Goal: Task Accomplishment & Management: Complete application form

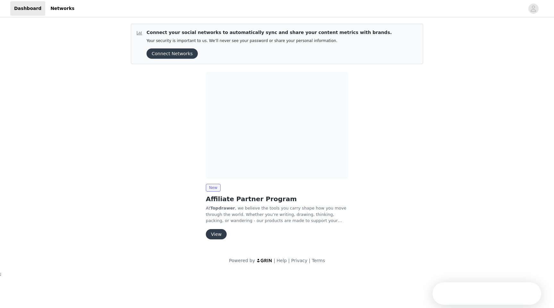
click at [216, 232] on button "View" at bounding box center [216, 234] width 21 height 10
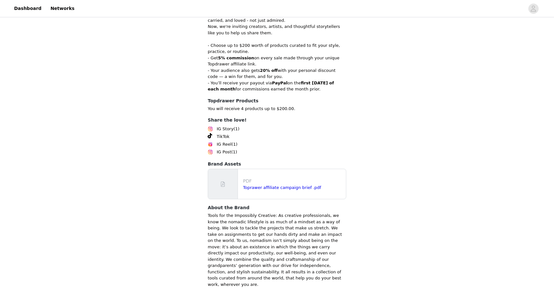
scroll to position [99, 0]
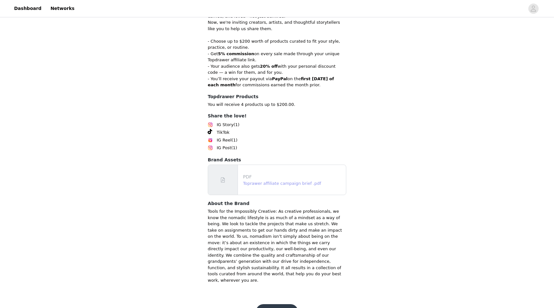
click at [299, 181] on link "Toprawer affiliate campaign brief .pdf" at bounding box center [282, 183] width 78 height 5
click at [278, 304] on button "Get Started" at bounding box center [277, 311] width 43 height 15
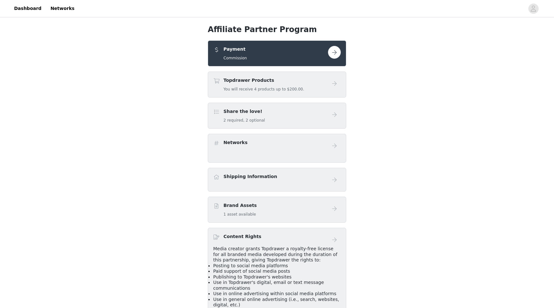
click at [336, 52] on button "button" at bounding box center [334, 52] width 13 height 13
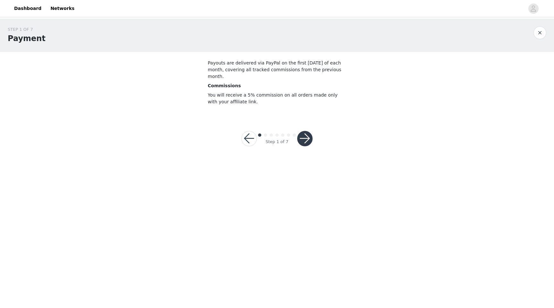
click at [300, 131] on button "button" at bounding box center [304, 138] width 15 height 15
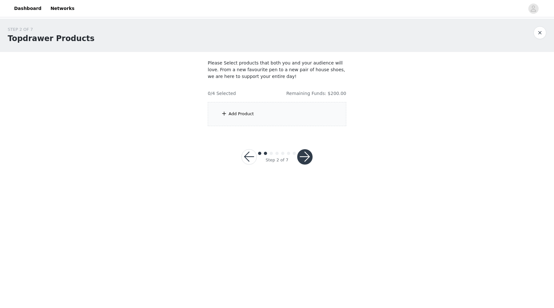
click at [282, 113] on div "Add Product" at bounding box center [277, 114] width 138 height 24
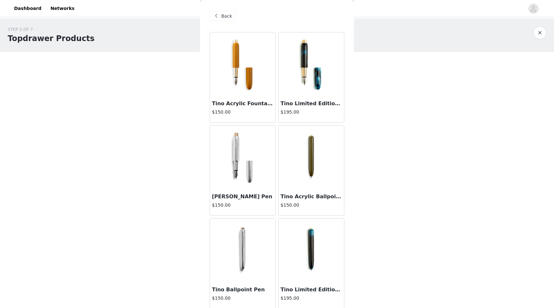
click at [299, 96] on img at bounding box center [311, 64] width 64 height 64
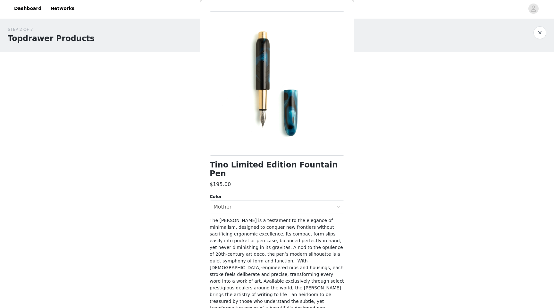
scroll to position [29, 0]
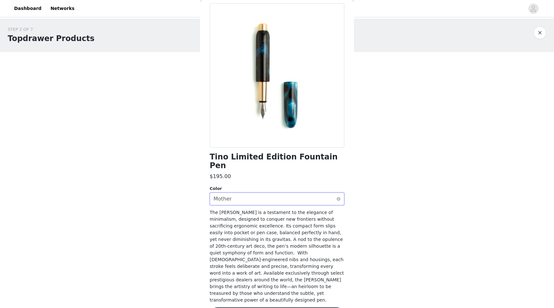
click at [306, 193] on div "Select color Mother" at bounding box center [274, 199] width 123 height 12
click at [305, 193] on div "Select color Mother" at bounding box center [274, 199] width 123 height 12
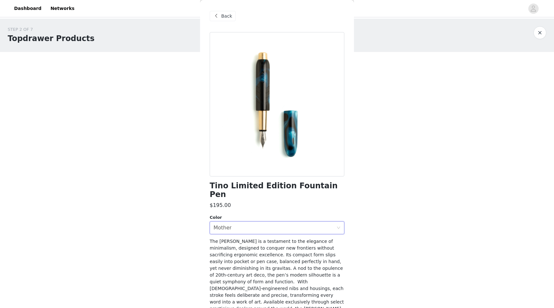
click at [226, 12] on div "Back" at bounding box center [223, 16] width 26 height 10
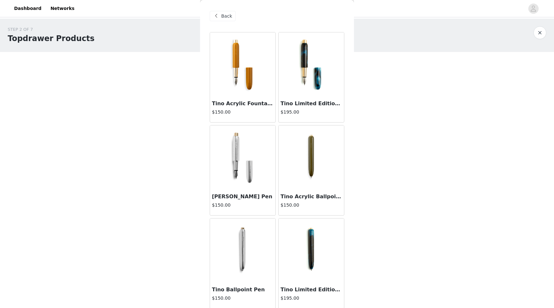
click at [236, 145] on img at bounding box center [243, 157] width 64 height 64
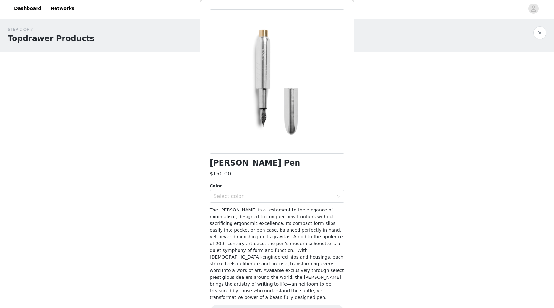
scroll to position [29, 0]
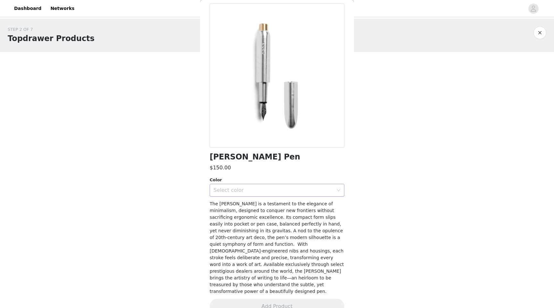
click at [239, 187] on div "Select color" at bounding box center [273, 190] width 120 height 6
click at [236, 210] on li "Raw Aluminum" at bounding box center [277, 214] width 135 height 10
click at [543, 31] on button "button" at bounding box center [539, 32] width 13 height 13
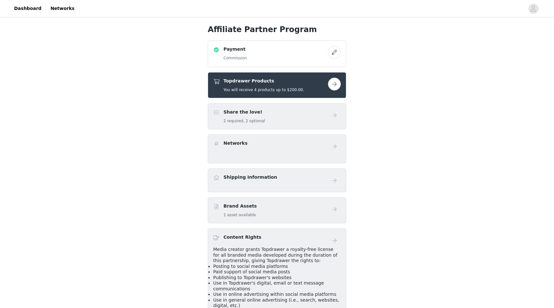
click at [333, 53] on button "button" at bounding box center [334, 52] width 13 height 13
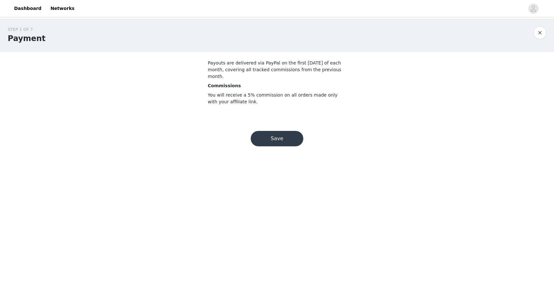
click at [272, 131] on button "Save" at bounding box center [277, 138] width 53 height 15
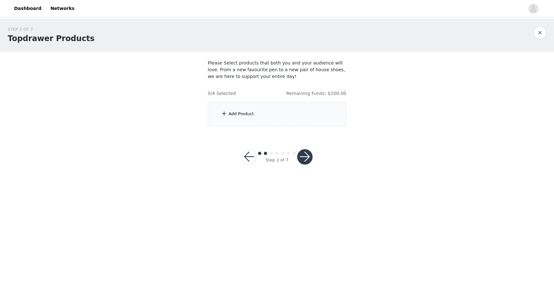
click at [248, 113] on div "Add Product" at bounding box center [240, 114] width 25 height 6
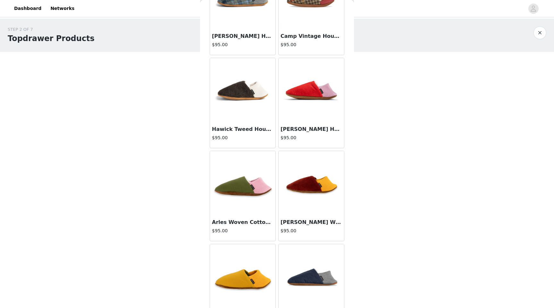
scroll to position [644, 0]
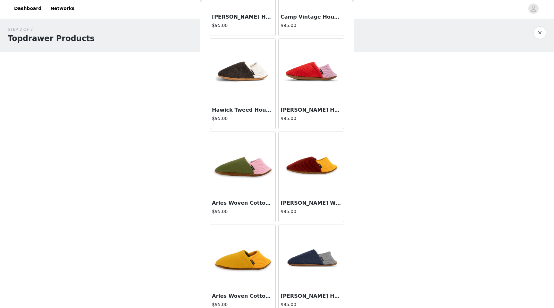
click at [251, 160] on img at bounding box center [243, 164] width 64 height 64
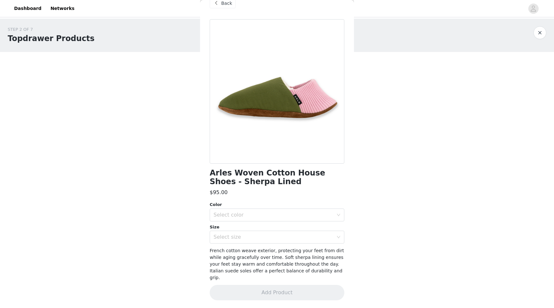
scroll to position [6, 0]
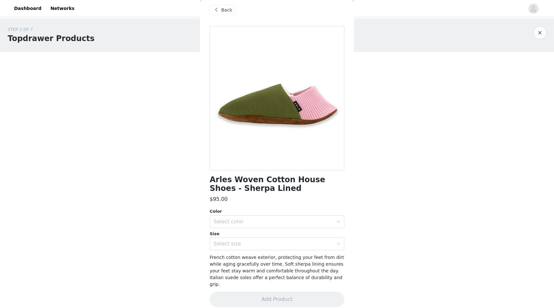
click at [287, 113] on div at bounding box center [277, 98] width 135 height 144
click at [223, 9] on span "Back" at bounding box center [226, 10] width 11 height 7
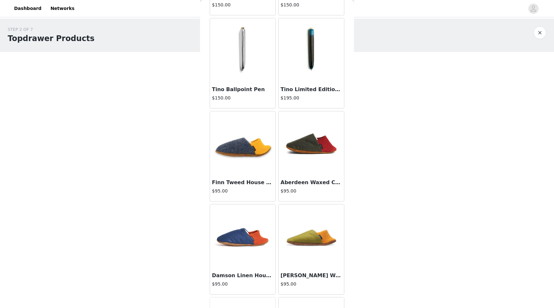
scroll to position [0, 0]
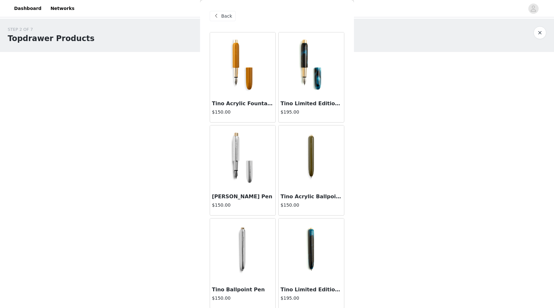
click at [240, 157] on img at bounding box center [243, 157] width 64 height 64
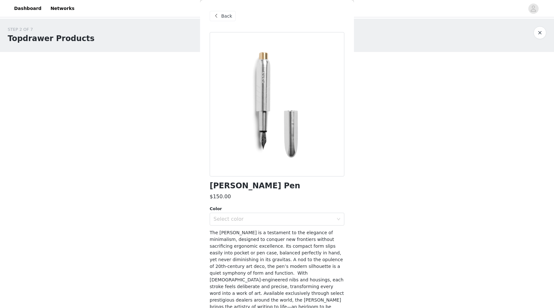
scroll to position [29, 0]
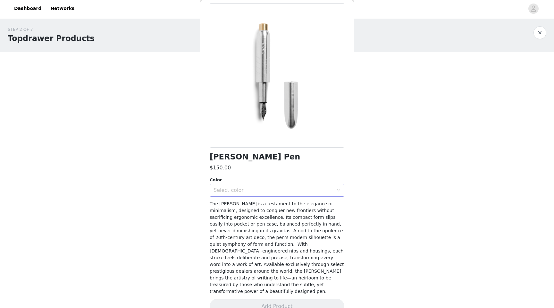
click at [252, 190] on div "Select color" at bounding box center [273, 190] width 120 height 6
click at [247, 204] on li "Raw Brass" at bounding box center [277, 204] width 135 height 10
click at [232, 190] on div "Raw Brass" at bounding box center [226, 190] width 27 height 12
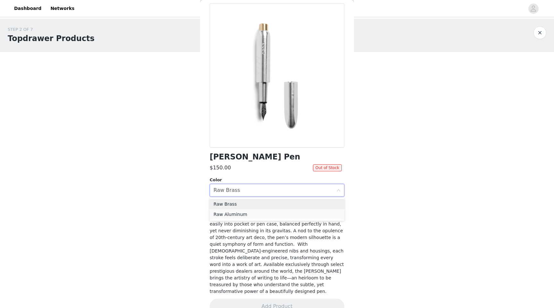
click at [230, 213] on li "Raw Aluminum" at bounding box center [277, 214] width 135 height 10
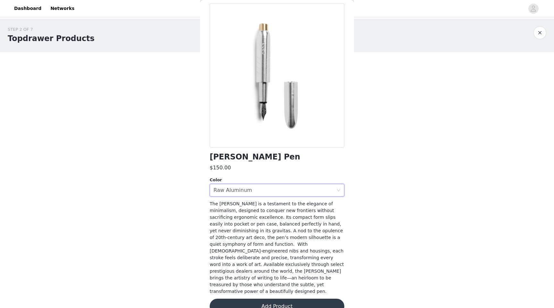
click at [267, 298] on button "Add Product" at bounding box center [277, 305] width 135 height 15
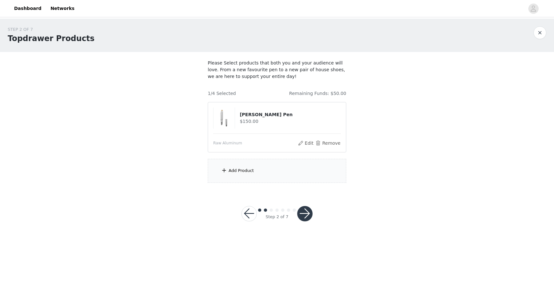
click at [277, 173] on div "Add Product" at bounding box center [277, 171] width 138 height 24
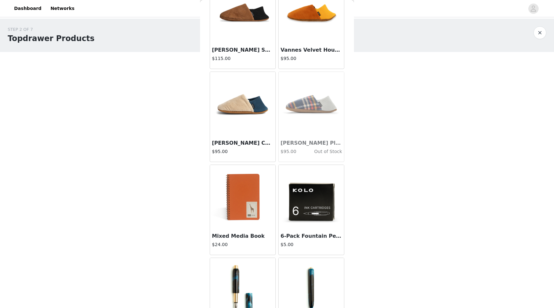
scroll to position [1024, 0]
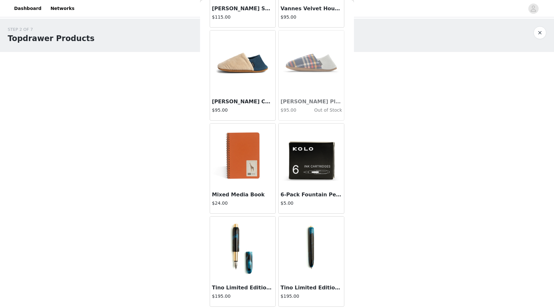
click at [236, 241] on img at bounding box center [243, 248] width 64 height 64
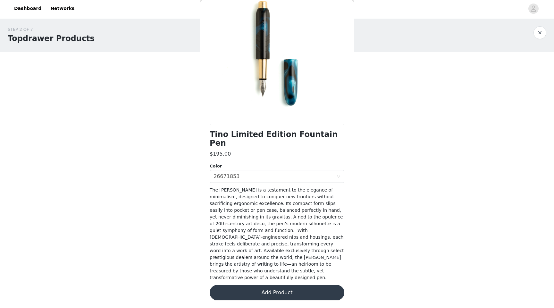
scroll to position [29, 0]
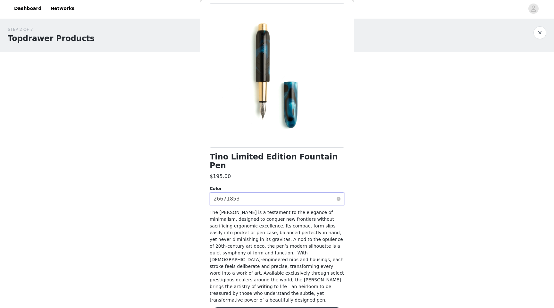
click at [267, 193] on div "Select color 26671853" at bounding box center [274, 199] width 123 height 12
click at [264, 202] on li "Mother" at bounding box center [277, 204] width 135 height 10
click at [266, 193] on div "Select color Mother" at bounding box center [274, 199] width 123 height 12
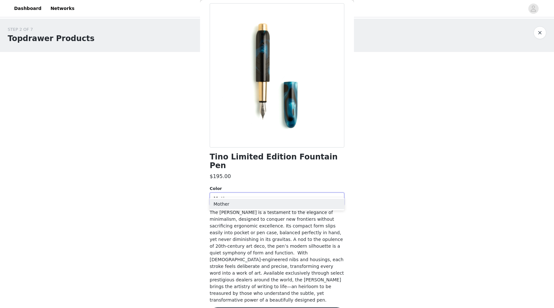
scroll to position [0, 0]
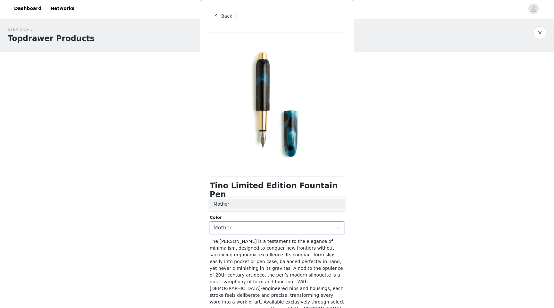
click at [228, 11] on div "Back" at bounding box center [223, 16] width 26 height 10
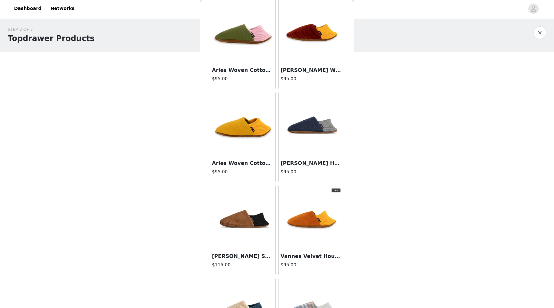
scroll to position [1024, 0]
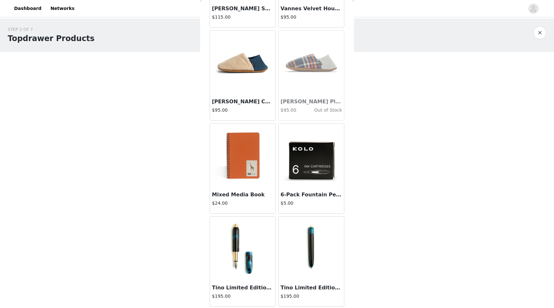
click at [250, 155] on img at bounding box center [243, 155] width 64 height 64
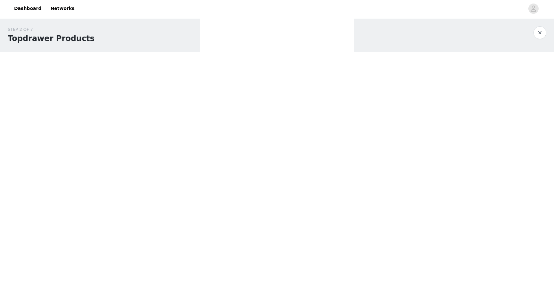
scroll to position [0, 0]
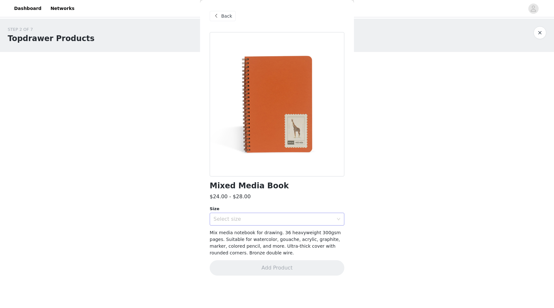
click at [271, 219] on div "Select size" at bounding box center [273, 219] width 120 height 6
click at [303, 111] on div at bounding box center [277, 104] width 135 height 144
click at [230, 17] on span "Back" at bounding box center [226, 16] width 11 height 7
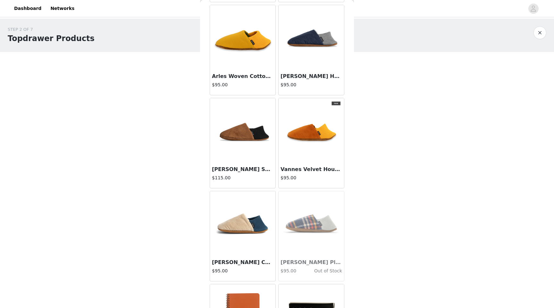
scroll to position [1024, 0]
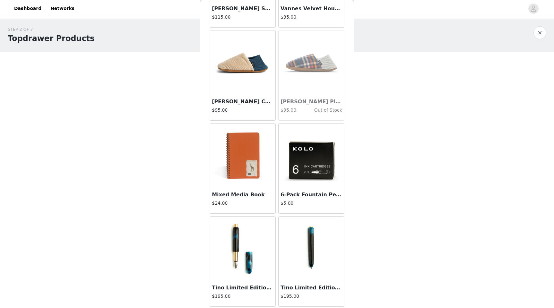
click at [300, 171] on img at bounding box center [311, 155] width 64 height 64
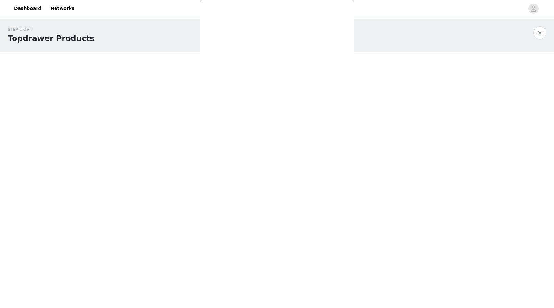
scroll to position [29, 0]
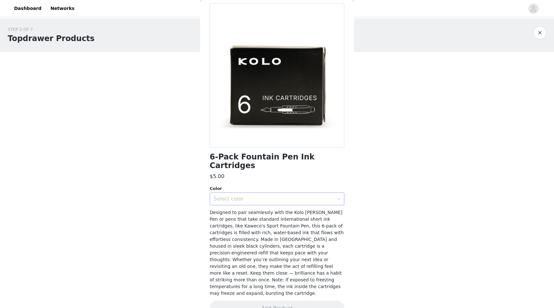
click at [290, 195] on div "Select color" at bounding box center [273, 198] width 120 height 6
click at [288, 202] on li "Black" at bounding box center [277, 204] width 135 height 10
click at [281, 300] on button "Add Product" at bounding box center [277, 307] width 135 height 15
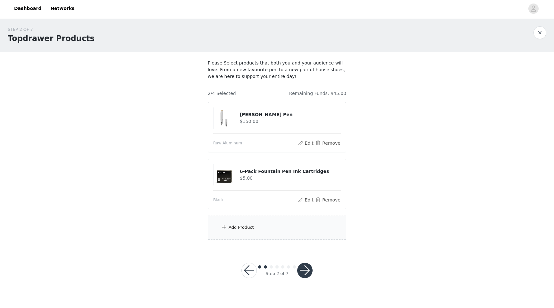
click at [305, 274] on button "button" at bounding box center [304, 269] width 15 height 15
